Goal: Find specific page/section: Find specific page/section

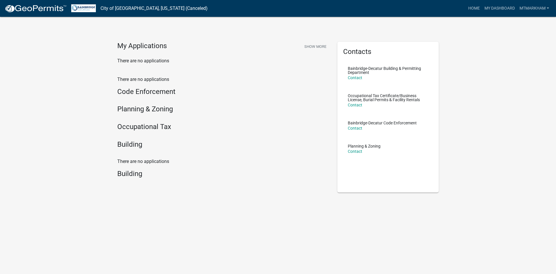
drag, startPoint x: 140, startPoint y: 101, endPoint x: 141, endPoint y: 90, distance: 10.8
click at [140, 100] on div "There are no applications Code Enforcement Planning & Zoning Occupational Tax B…" at bounding box center [222, 113] width 211 height 75
click at [142, 90] on h4 "Code Enforcement" at bounding box center [222, 91] width 211 height 8
click at [140, 105] on h4 "Planning & Zoning" at bounding box center [222, 109] width 211 height 8
click at [137, 133] on div "There are no applications Code Enforcement Planning & Zoning Occupational Tax B…" at bounding box center [222, 113] width 211 height 75
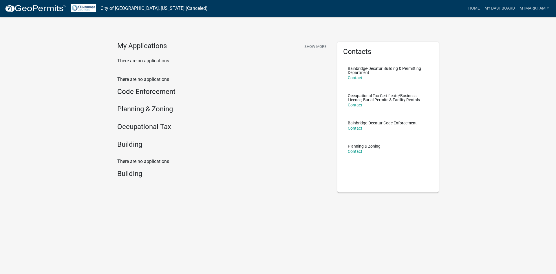
click at [129, 146] on h4 "Building" at bounding box center [222, 144] width 211 height 8
click at [129, 184] on div "There are no applications Building" at bounding box center [223, 172] width 220 height 29
click at [134, 149] on h4 "Building" at bounding box center [222, 144] width 211 height 8
click at [135, 149] on h4 "Building" at bounding box center [222, 144] width 211 height 8
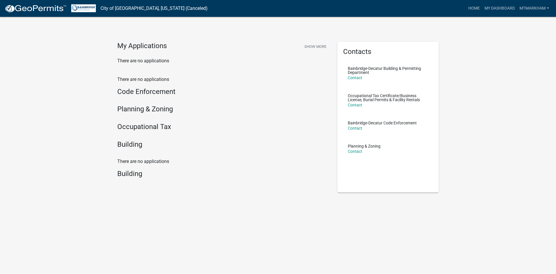
click at [135, 149] on h4 "Building" at bounding box center [222, 144] width 211 height 8
click at [138, 165] on div "There are no applications Building" at bounding box center [222, 169] width 211 height 22
drag, startPoint x: 138, startPoint y: 155, endPoint x: 134, endPoint y: 131, distance: 24.4
click at [138, 154] on div "There are no applications Code Enforcement Planning & Zoning Occupational Tax B…" at bounding box center [223, 117] width 220 height 82
click at [134, 131] on h4 "Occupational Tax" at bounding box center [222, 126] width 211 height 8
